Goal: Transaction & Acquisition: Subscribe to service/newsletter

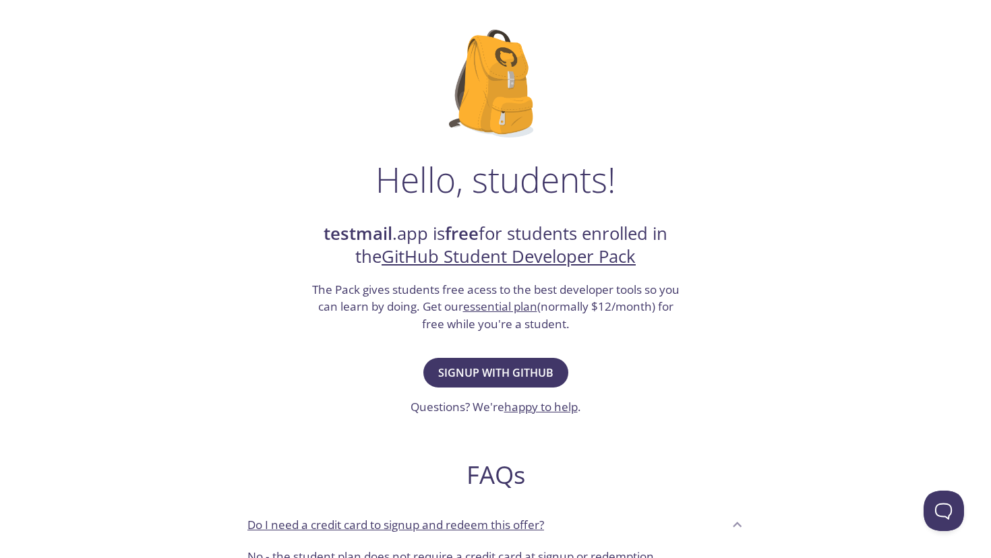
scroll to position [69, 0]
click at [475, 370] on span "Signup with GitHub" at bounding box center [495, 373] width 115 height 19
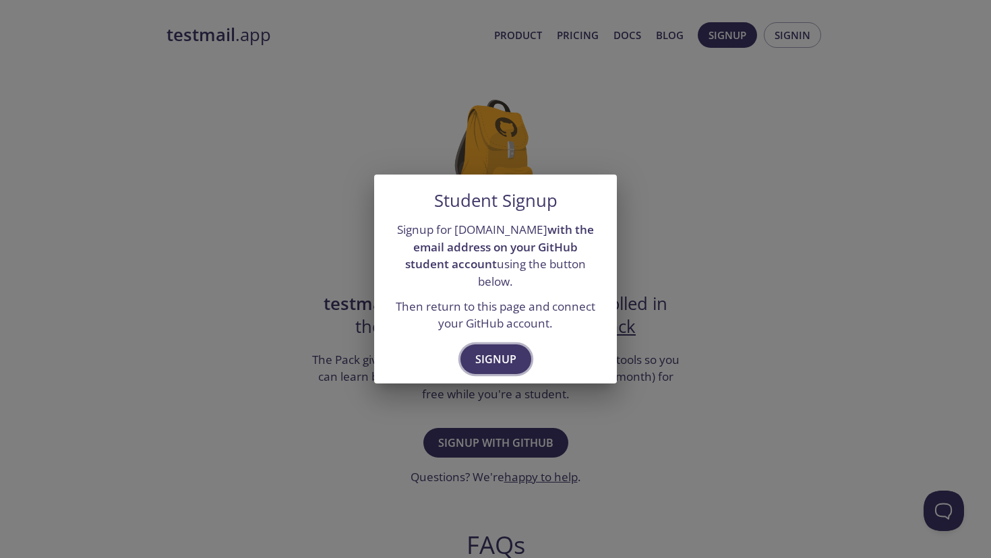
click at [489, 350] on span "Signup" at bounding box center [495, 359] width 41 height 19
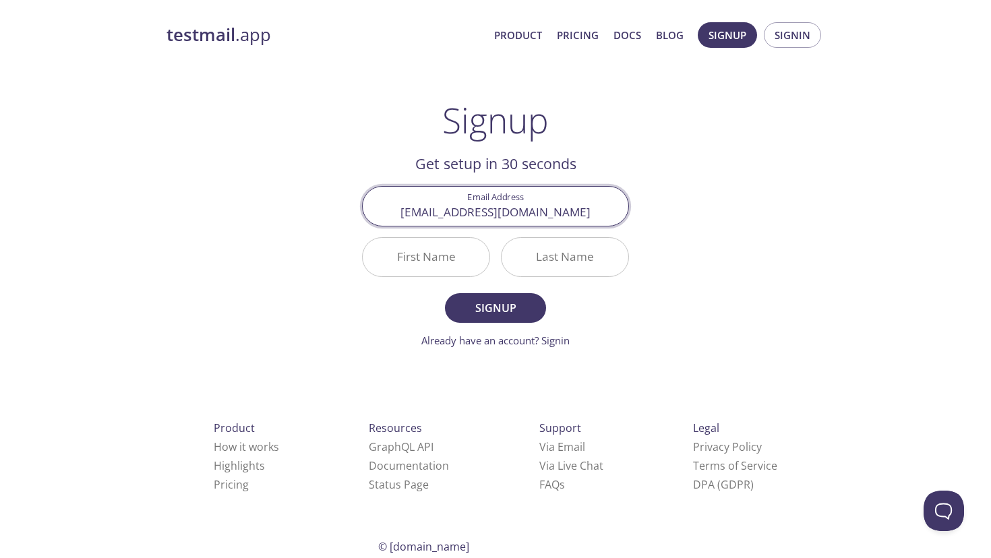
type input "[EMAIL_ADDRESS][DOMAIN_NAME]"
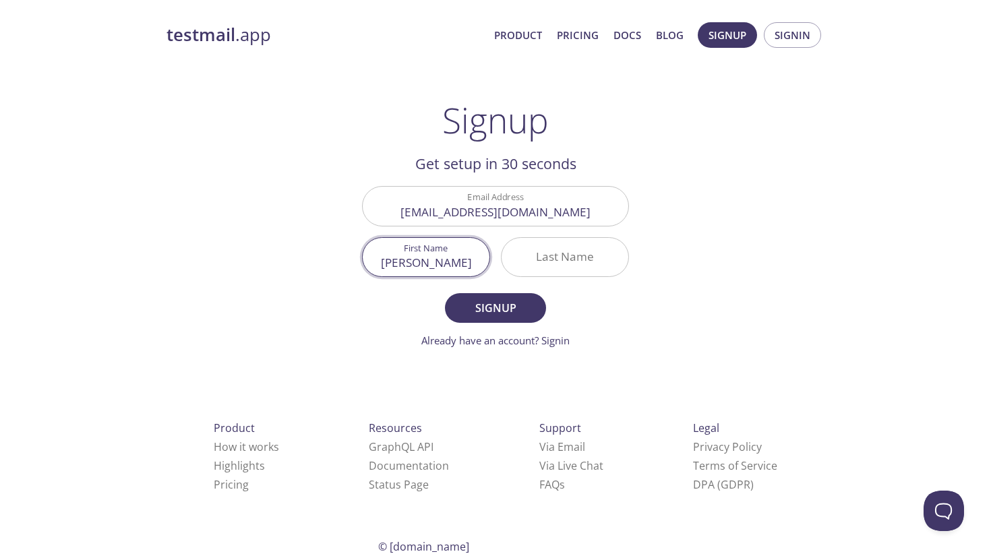
type input "[PERSON_NAME]"
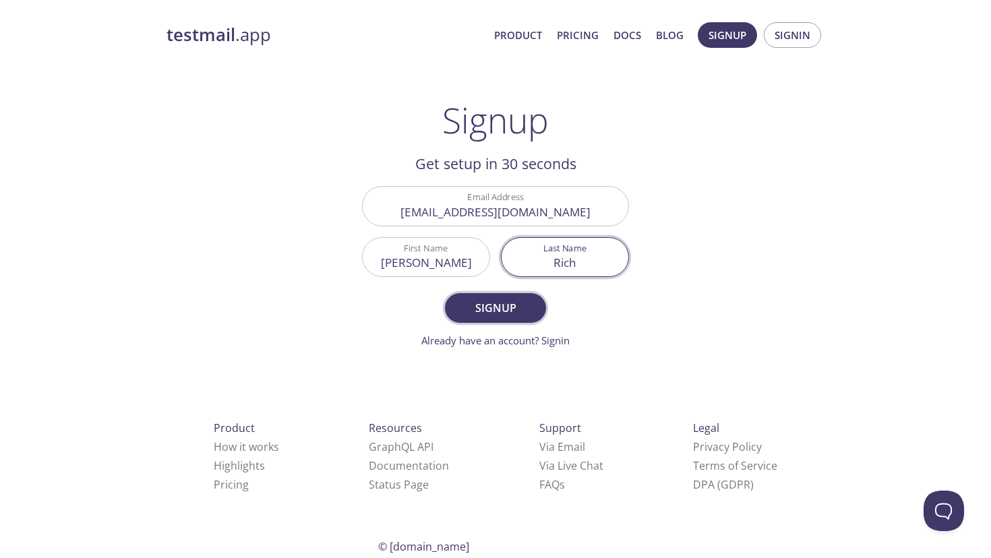
type input "Rich"
click at [487, 307] on span "Signup" at bounding box center [495, 308] width 71 height 19
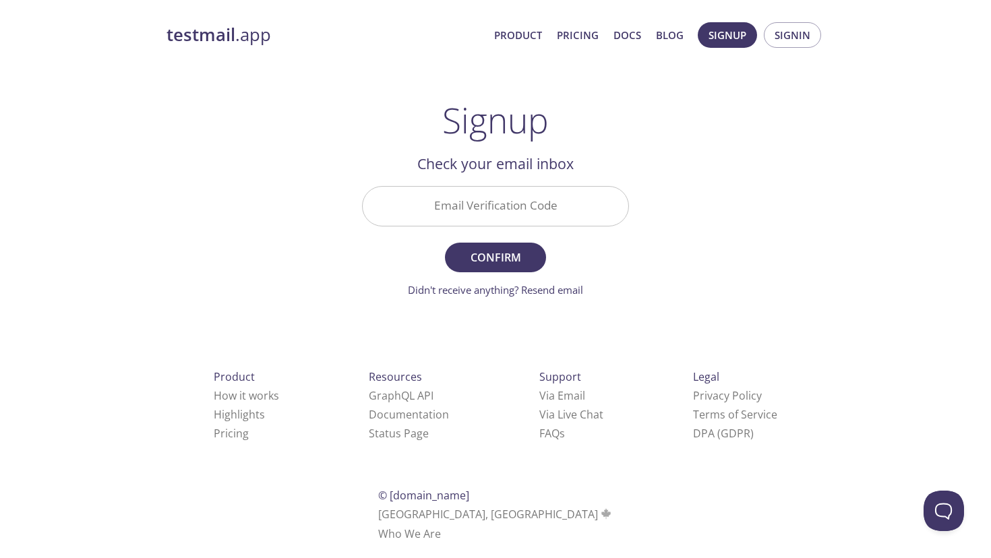
click at [537, 182] on div "Email Verification Code" at bounding box center [496, 206] width 278 height 51
click at [529, 202] on input "Email Verification Code" at bounding box center [496, 206] width 266 height 38
paste input "U4AUZ1J"
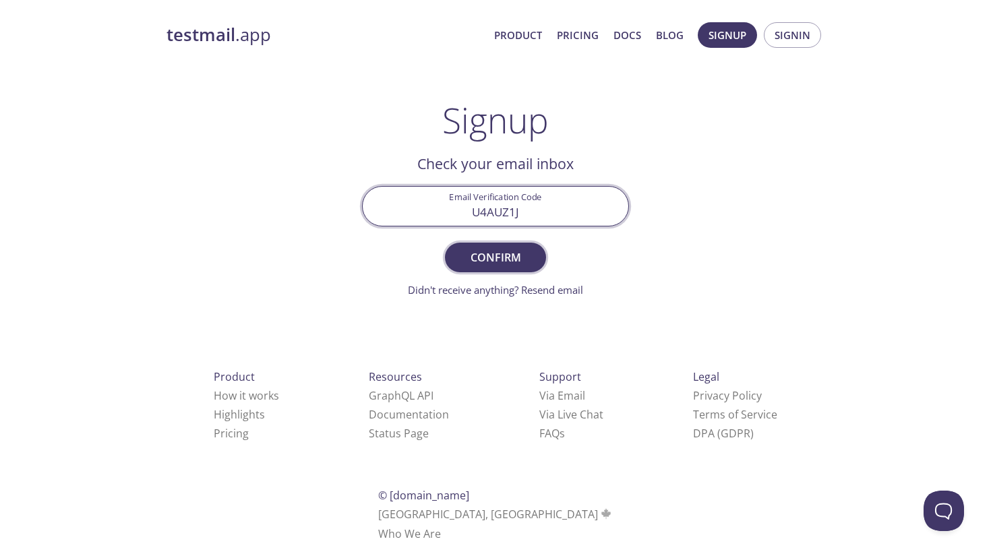
type input "U4AUZ1J"
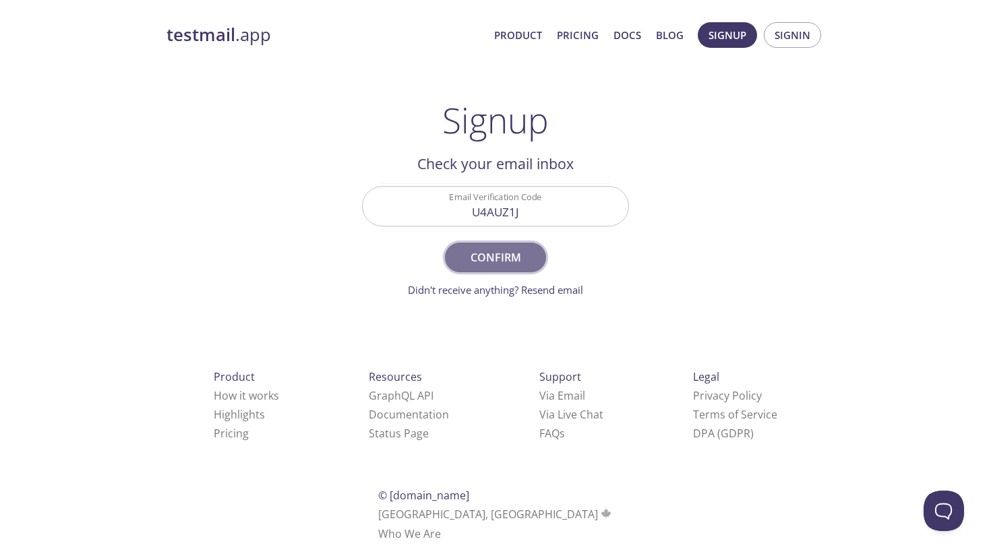
click at [507, 257] on span "Confirm" at bounding box center [495, 257] width 71 height 19
